Goal: Navigation & Orientation: Go to known website

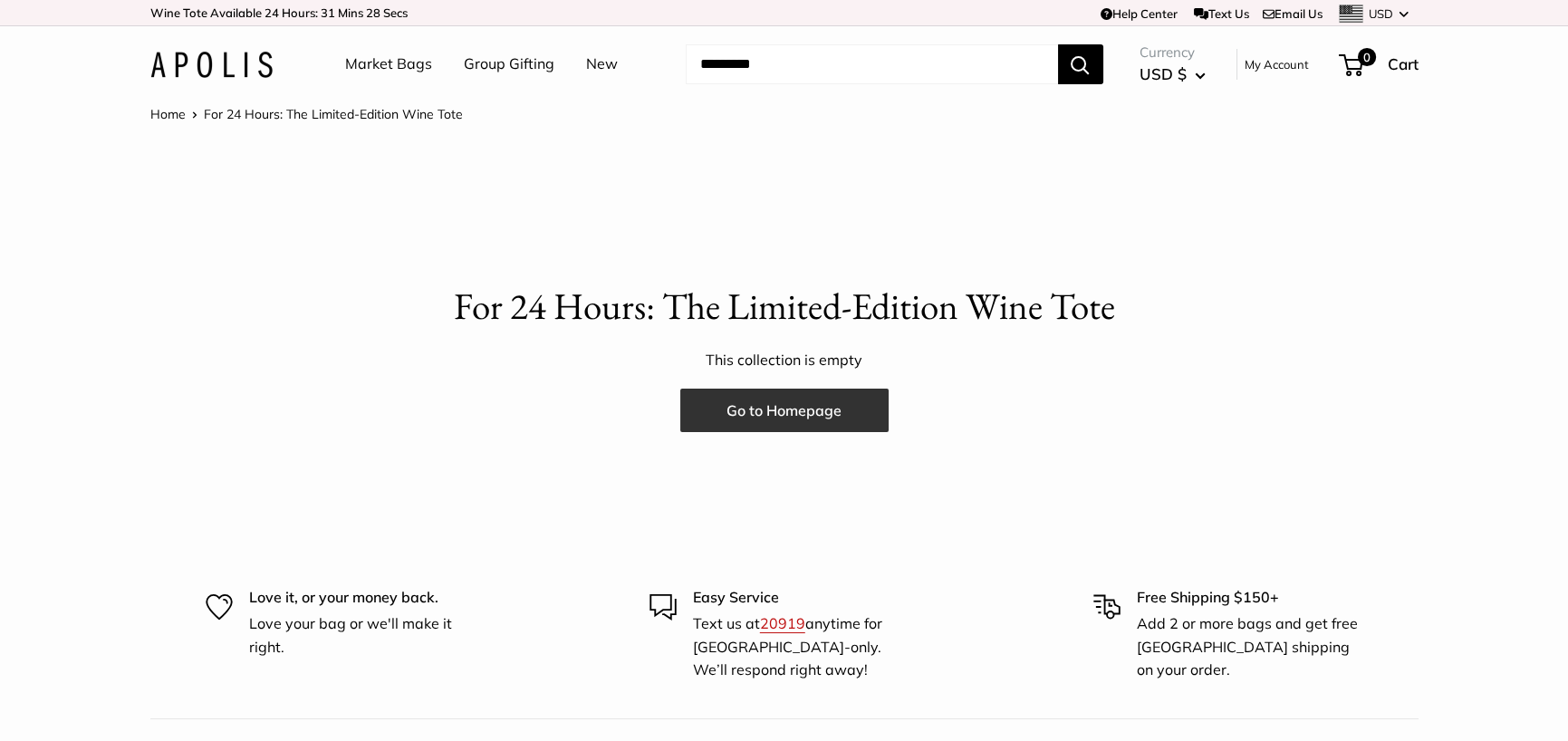
click at [782, 416] on link "Go to Homepage" at bounding box center [784, 410] width 209 height 43
